Goal: Task Accomplishment & Management: Manage account settings

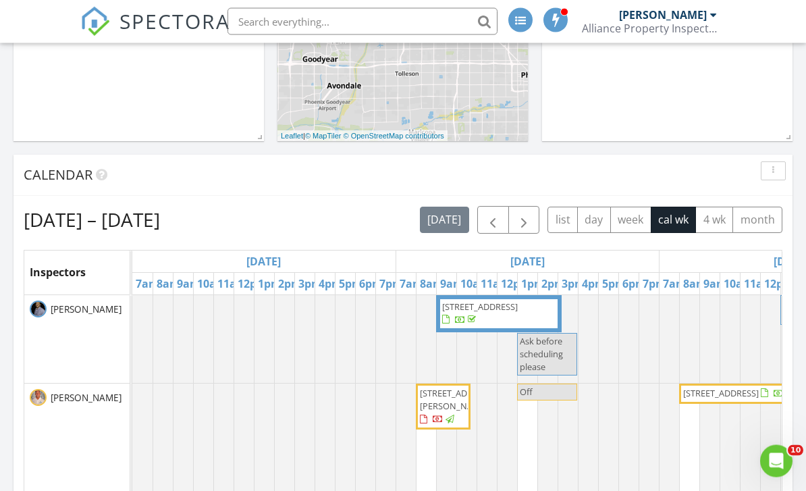
scroll to position [393, 0]
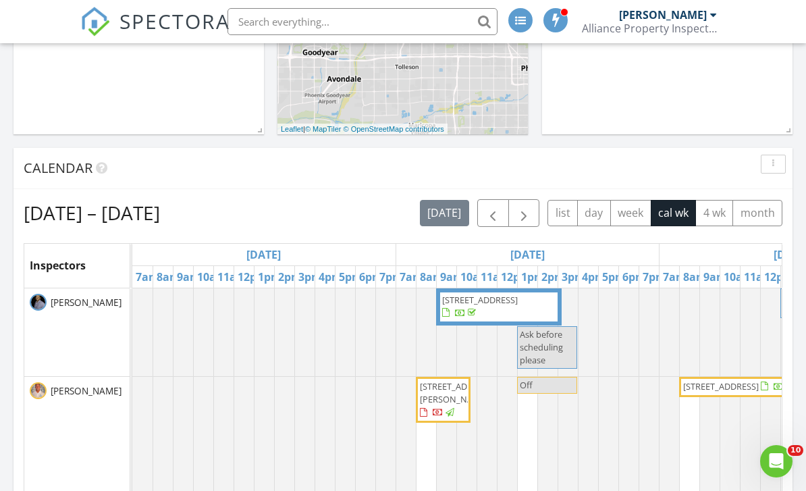
click at [522, 213] on span "button" at bounding box center [524, 213] width 16 height 16
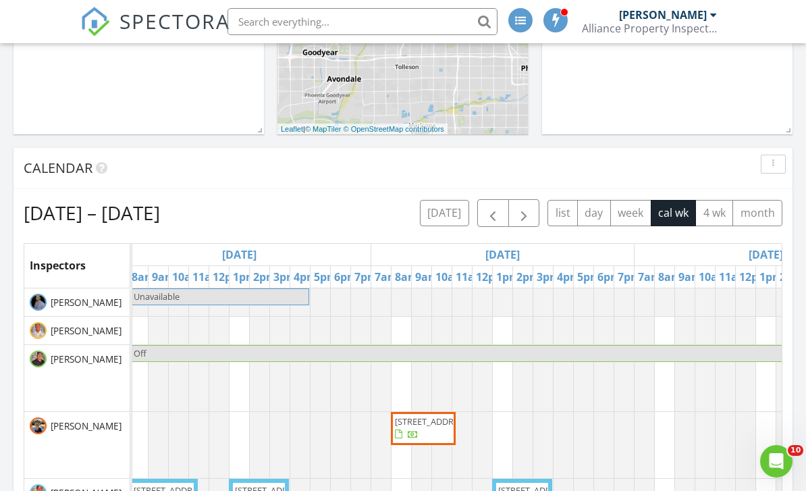
scroll to position [0, 820]
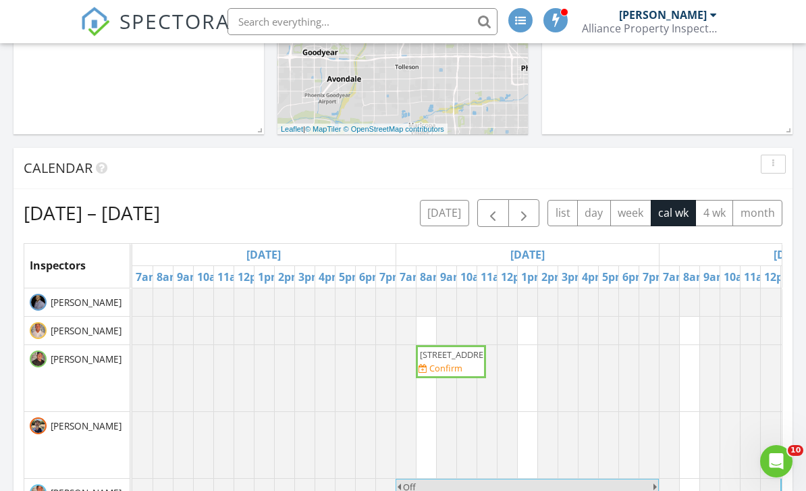
click at [442, 211] on button "[DATE]" at bounding box center [444, 213] width 49 height 26
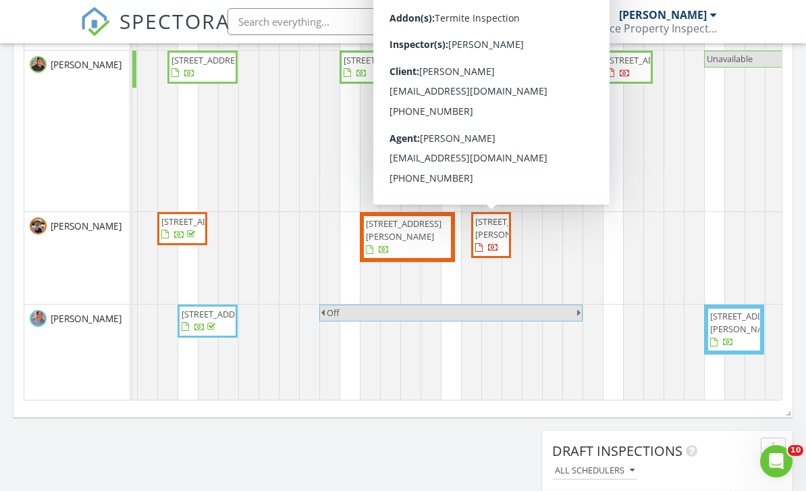
click at [489, 245] on span "[STREET_ADDRESS][PERSON_NAME]" at bounding box center [491, 235] width 34 height 40
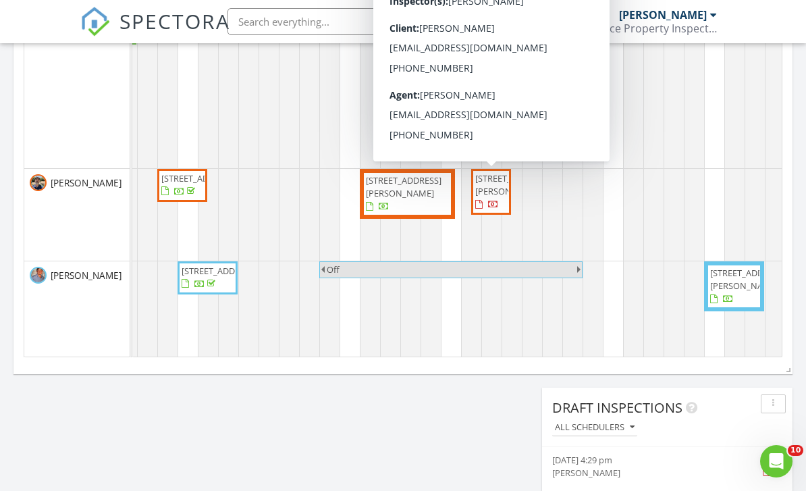
click at [601, 210] on div at bounding box center [532, 215] width 142 height 92
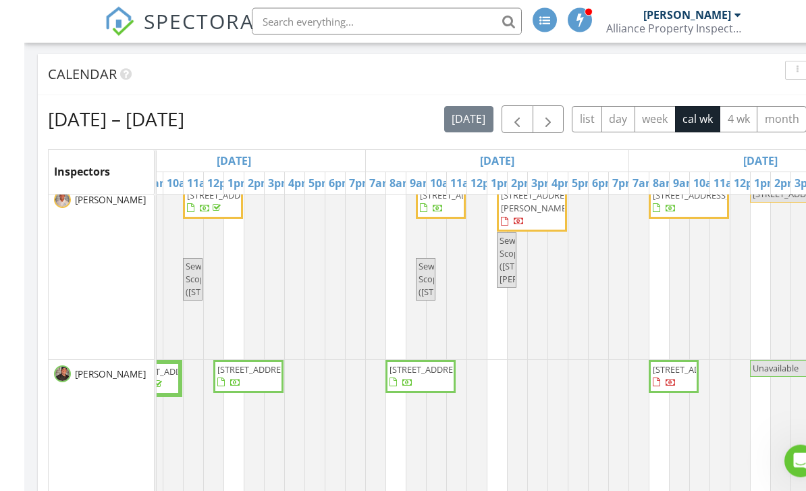
scroll to position [487, 0]
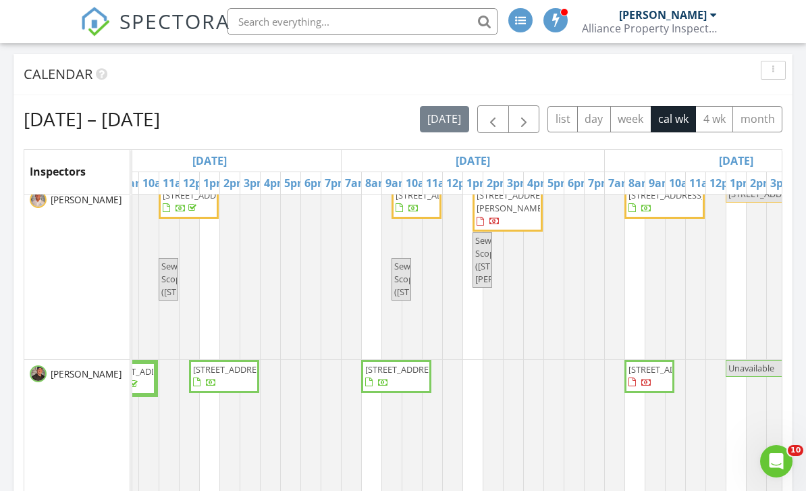
click at [618, 91] on div "Calendar" at bounding box center [402, 74] width 779 height 41
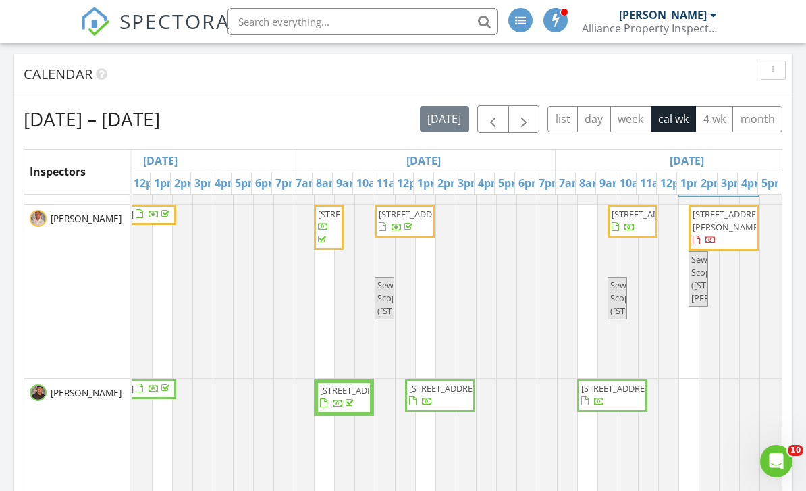
scroll to position [0, 589]
